Goal: Task Accomplishment & Management: Manage account settings

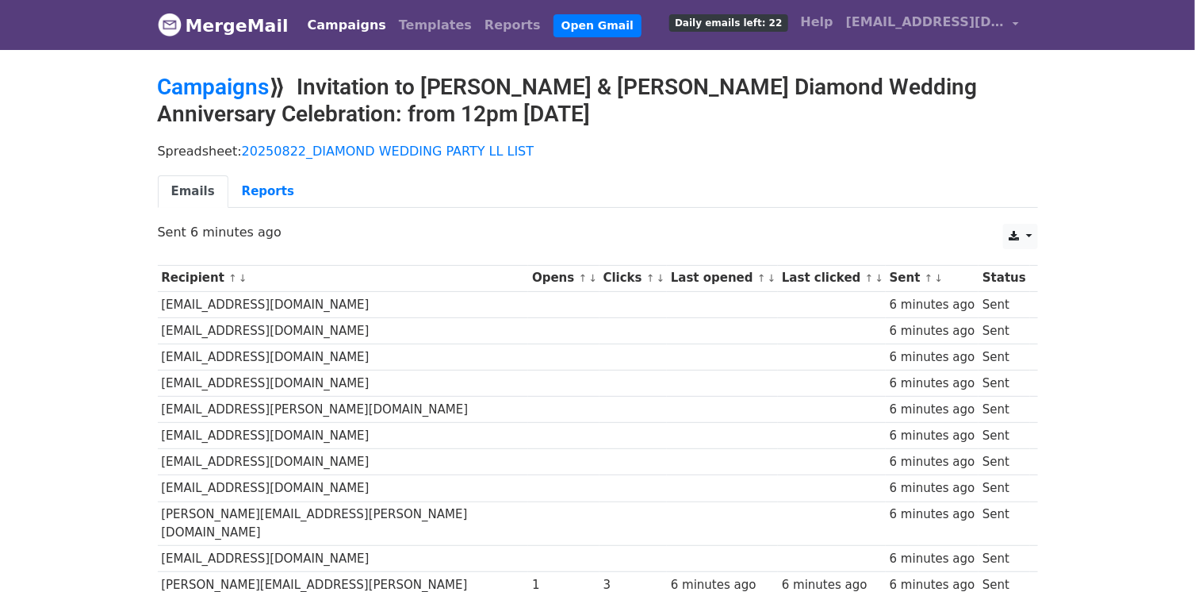
click at [1143, 313] on body "MergeMail Campaigns Templates Reports Open Gmail Daily emails left: 22 Help llo…" at bounding box center [597, 595] width 1195 height 1191
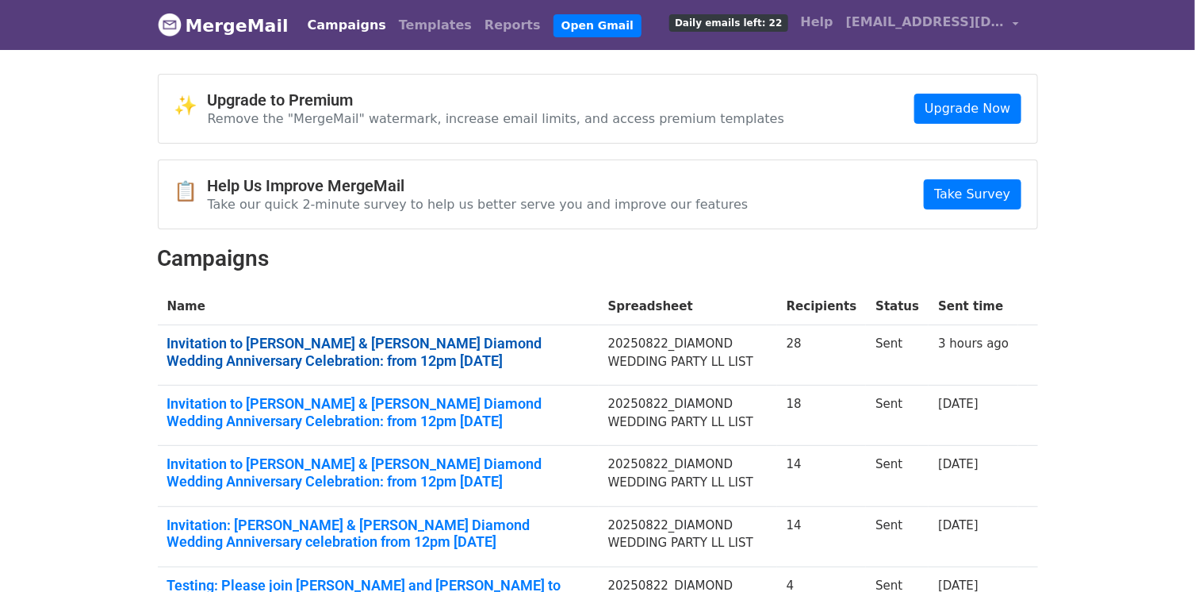
click at [448, 347] on link "Invitation to Peter & Libby's Diamond Wedding Anniversary Celebration: from 12p…" at bounding box center [378, 352] width 422 height 34
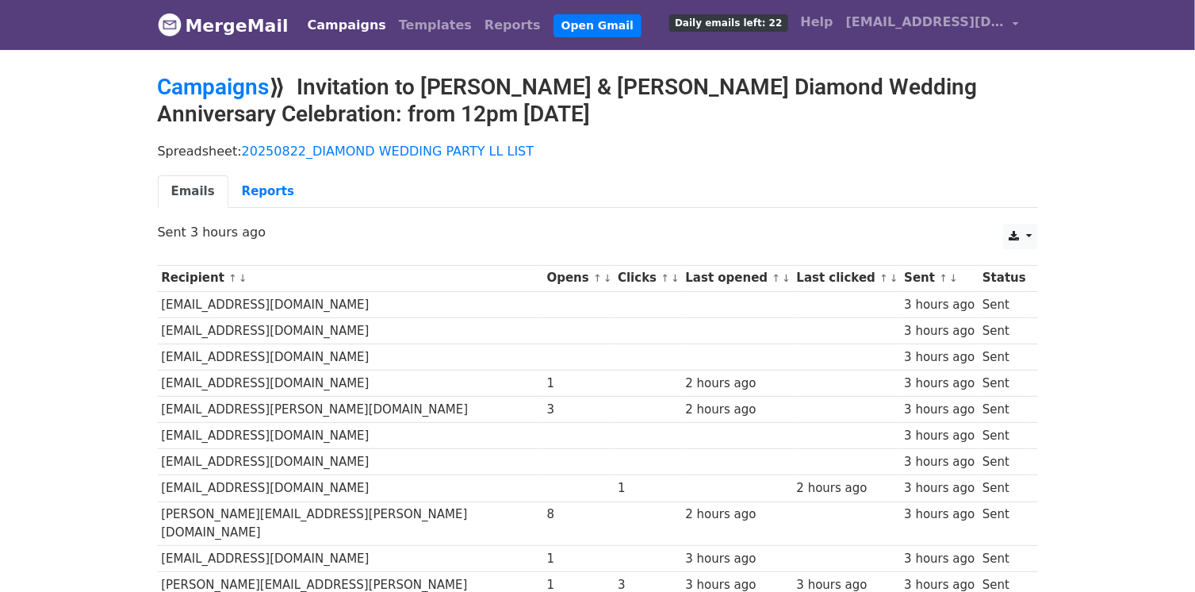
click at [1109, 335] on body "MergeMail Campaigns Templates Reports Open Gmail Daily emails left: 22 Help llo…" at bounding box center [597, 595] width 1195 height 1191
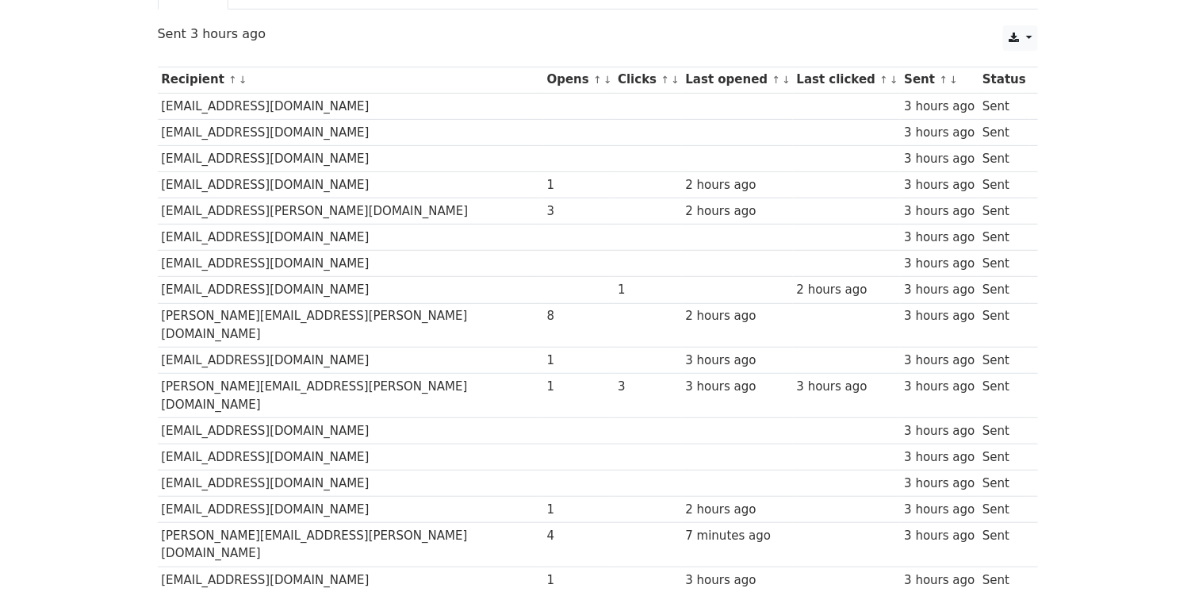
scroll to position [238, 0]
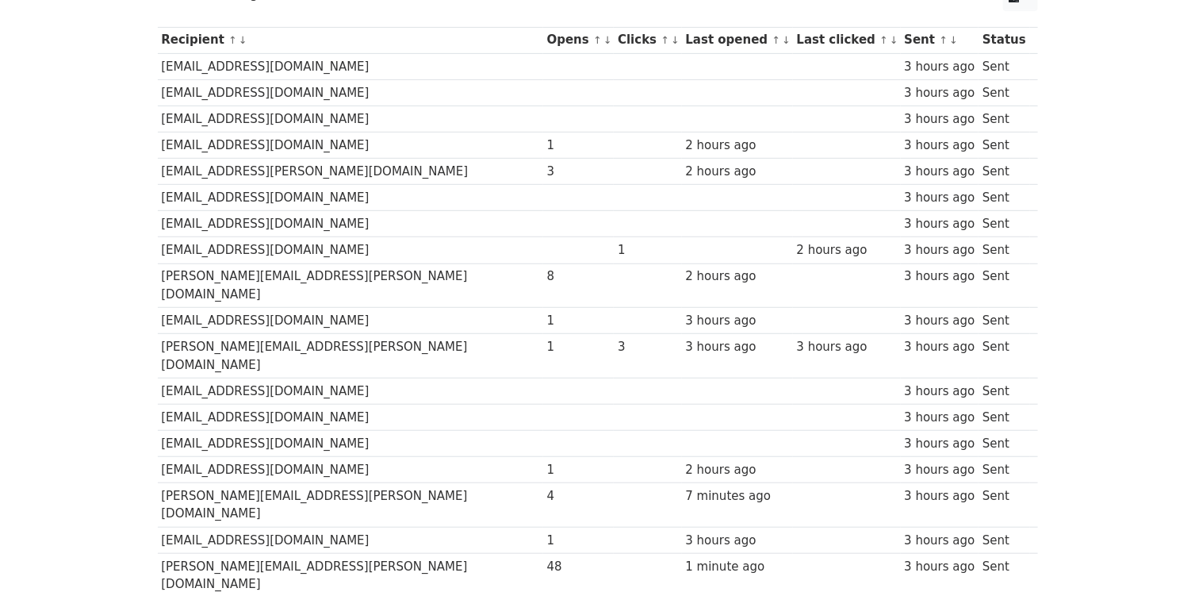
click at [603, 42] on link "↓" at bounding box center [607, 40] width 9 height 12
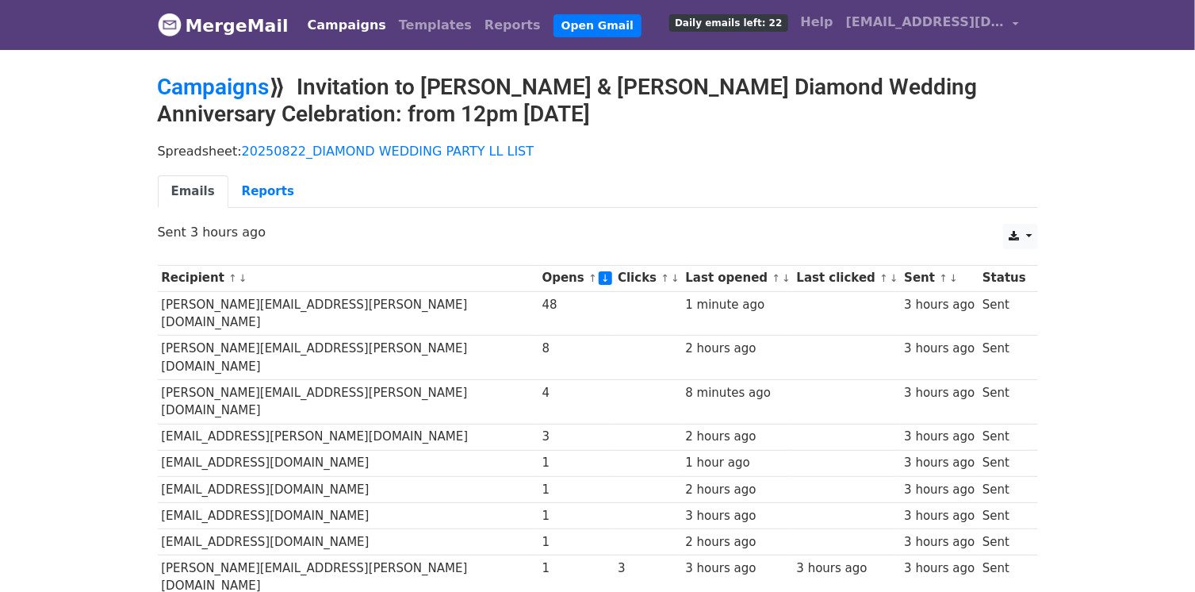
click at [515, 205] on ul "Emails Reports" at bounding box center [598, 191] width 880 height 33
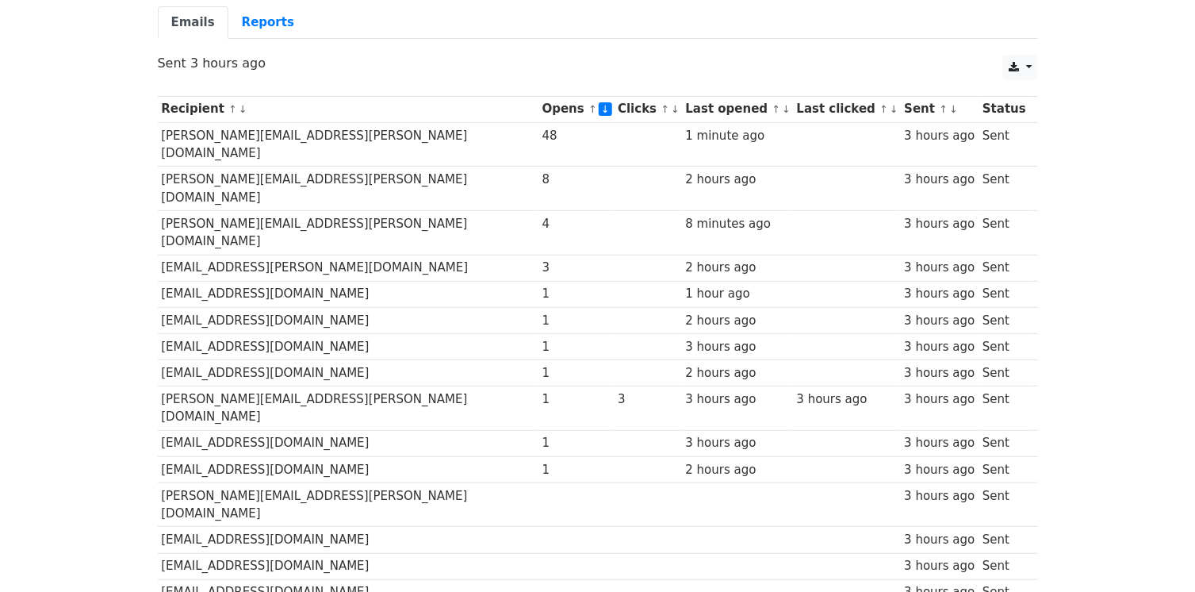
scroll to position [198, 0]
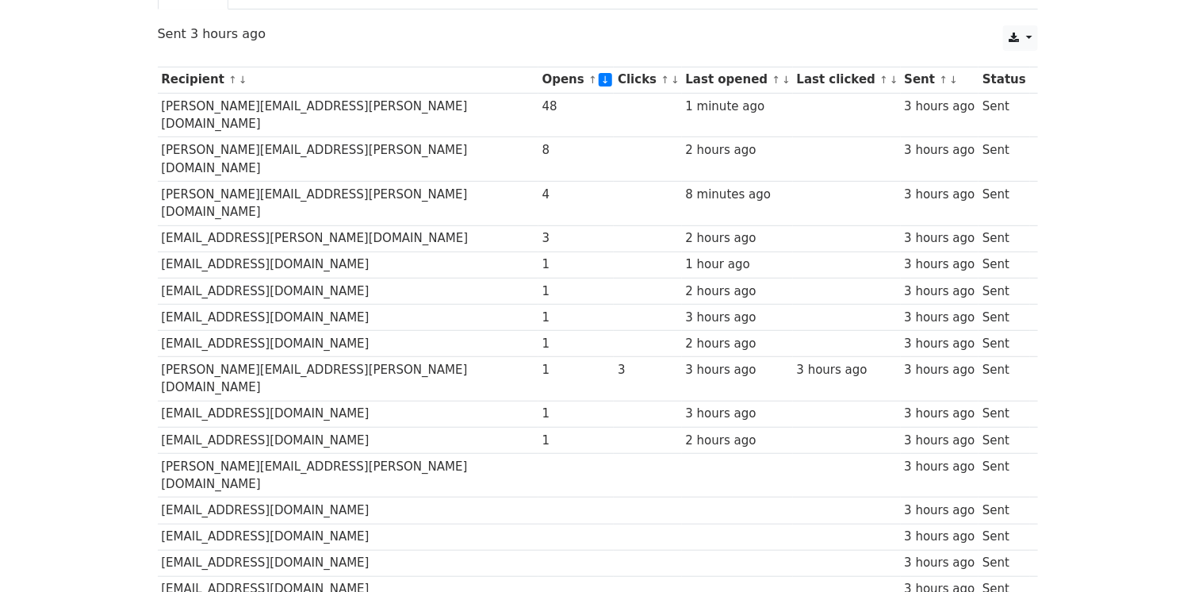
click at [1069, 331] on body "MergeMail Campaigns Templates Reports Open Gmail Daily emails left: 22 Help llo…" at bounding box center [597, 397] width 1195 height 1191
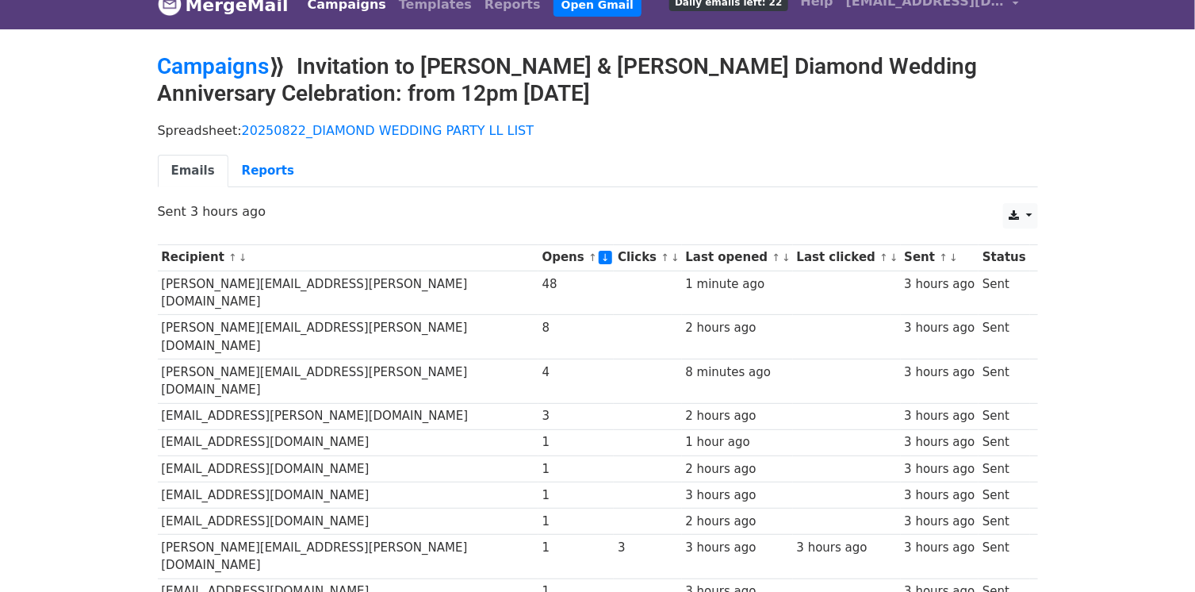
scroll to position [0, 0]
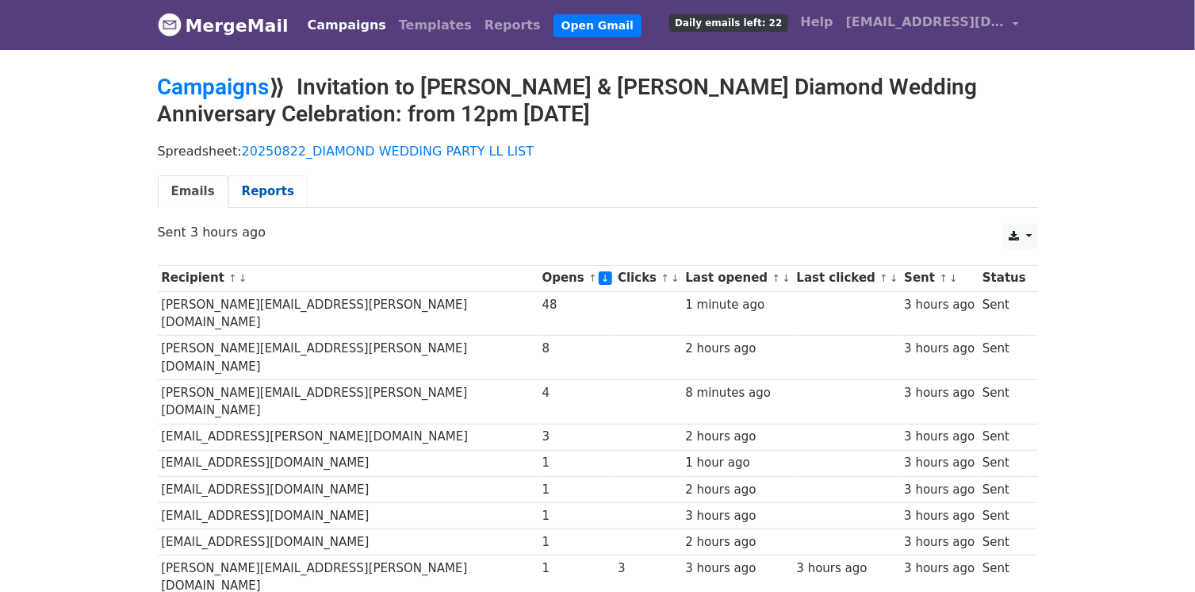
click at [256, 201] on link "Reports" at bounding box center [267, 191] width 79 height 33
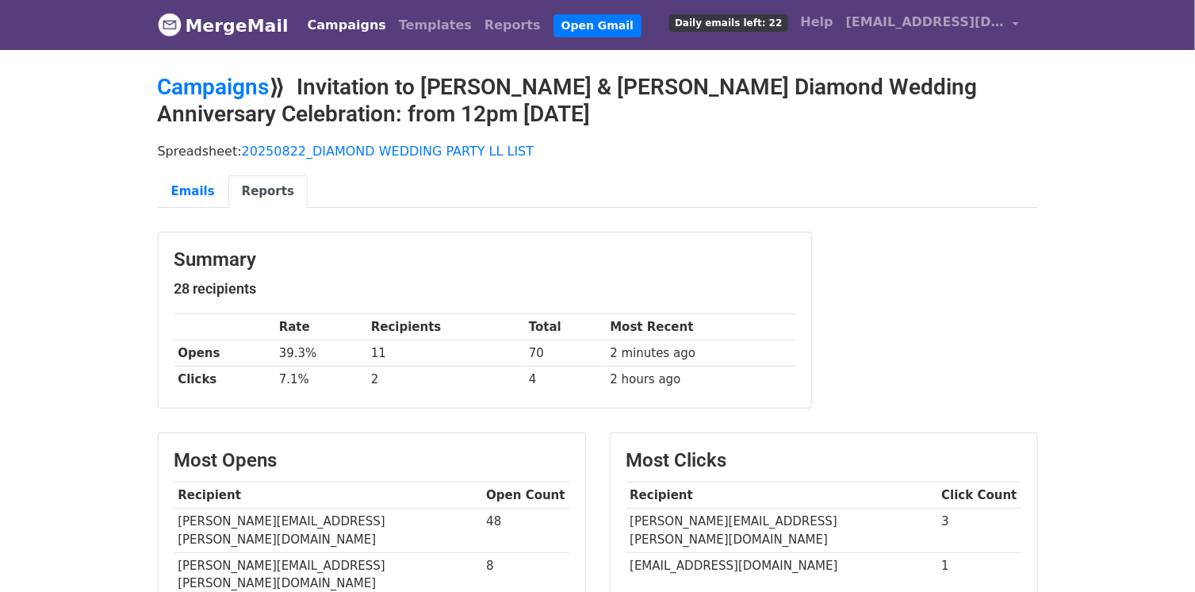
click at [904, 395] on div "Summary 28 recipients Rate Recipients Total Most Recent Opens 39.3% 11 70 2 min…" at bounding box center [598, 329] width 904 height 194
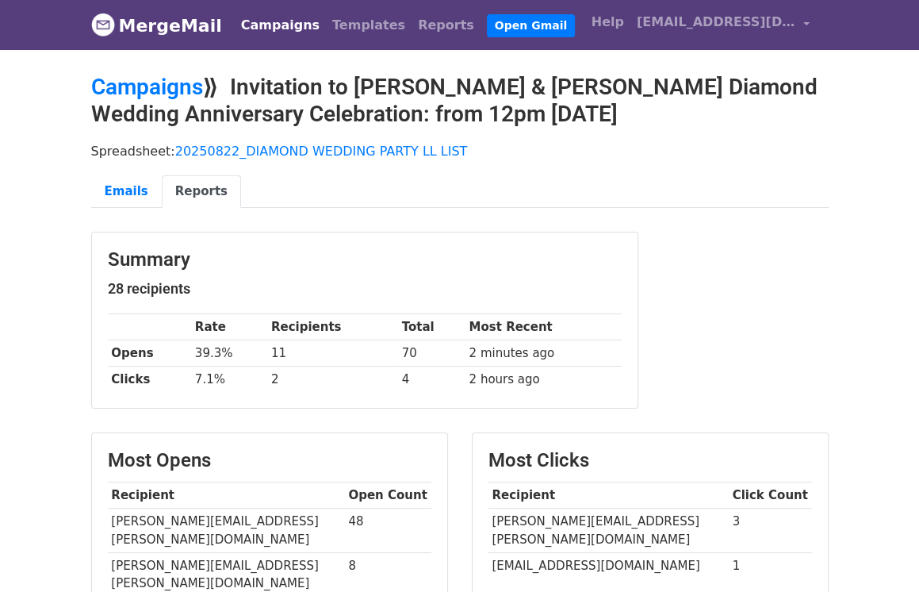
click at [643, 175] on ul "Emails Reports" at bounding box center [460, 191] width 738 height 33
click at [124, 190] on link "Emails" at bounding box center [126, 191] width 71 height 33
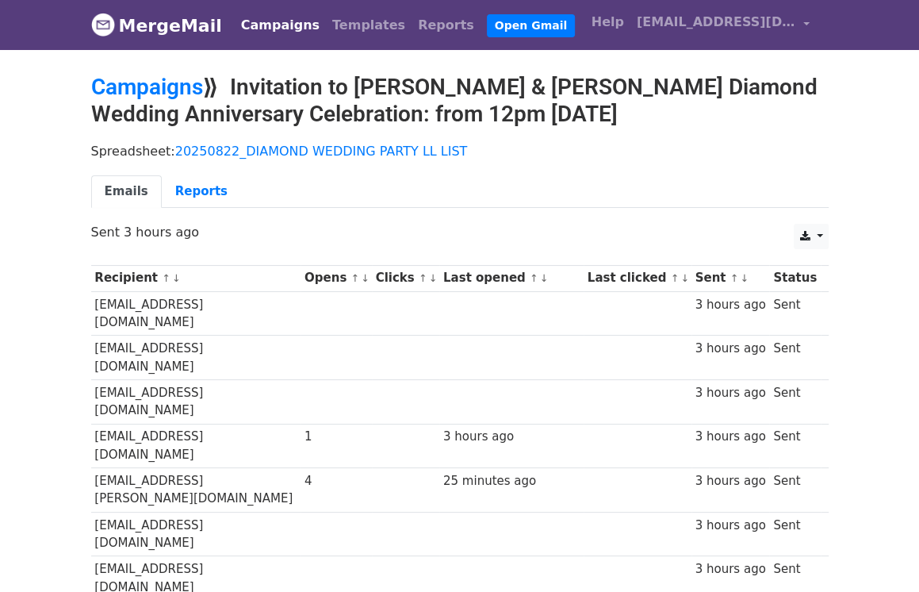
click at [550, 212] on div "Emails Reports" at bounding box center [459, 195] width 761 height 40
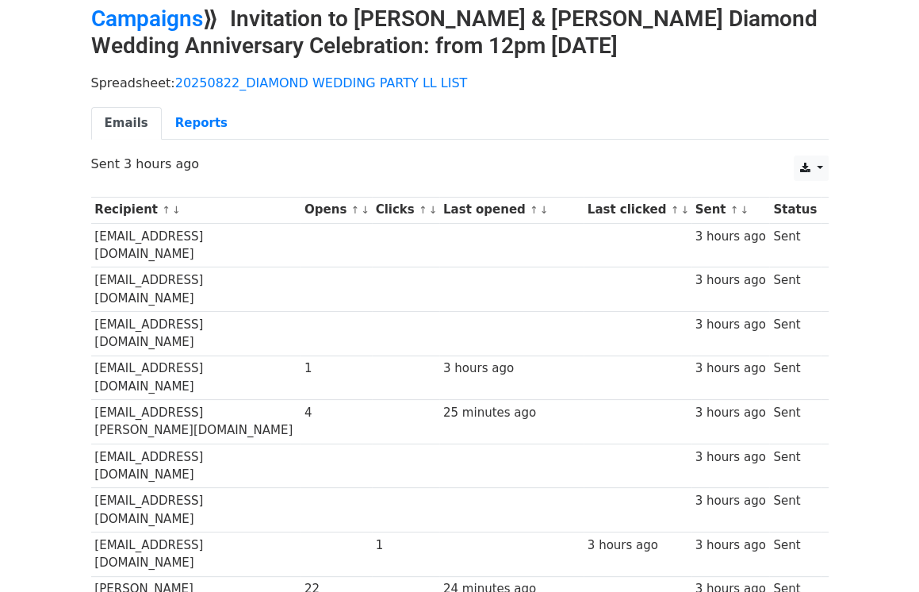
scroll to position [40, 0]
